Goal: Transaction & Acquisition: Book appointment/travel/reservation

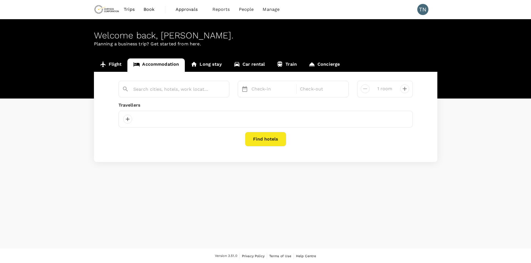
type input "Kalgoorlie"
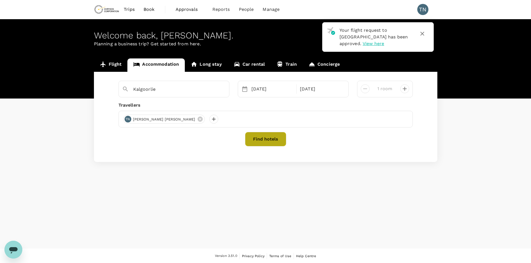
click at [270, 137] on button "Find hotels" at bounding box center [265, 139] width 41 height 14
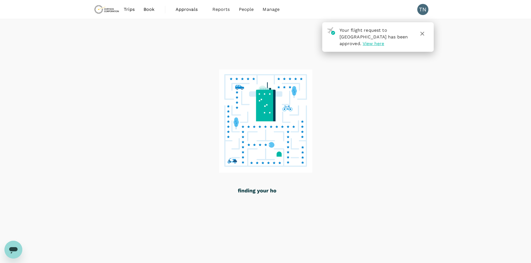
click at [422, 35] on icon "button" at bounding box center [422, 33] width 7 height 7
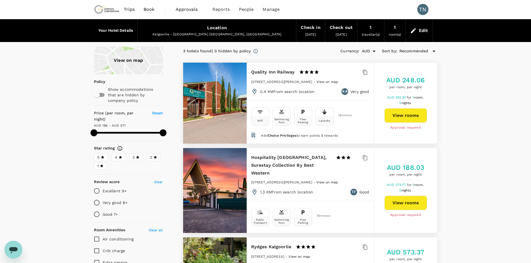
click at [400, 199] on button "View rooms" at bounding box center [405, 203] width 43 height 14
type input "570.76"
